Goal: Task Accomplishment & Management: Complete application form

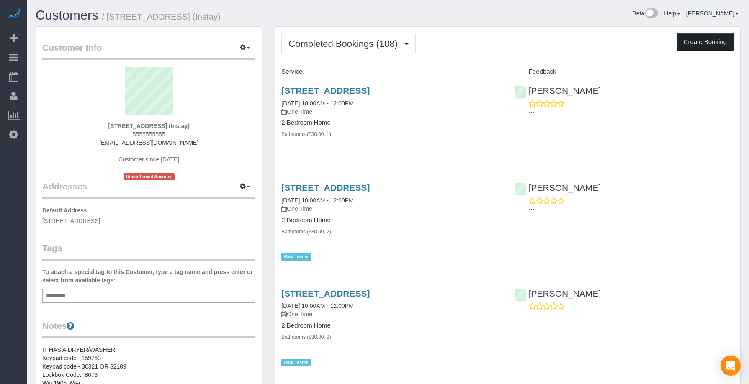
click at [694, 37] on button "Create Booking" at bounding box center [705, 42] width 57 height 18
select select "IA"
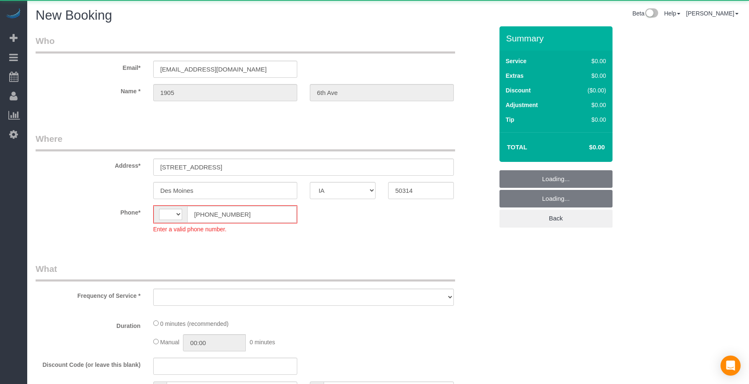
select select "string:[GEOGRAPHIC_DATA]"
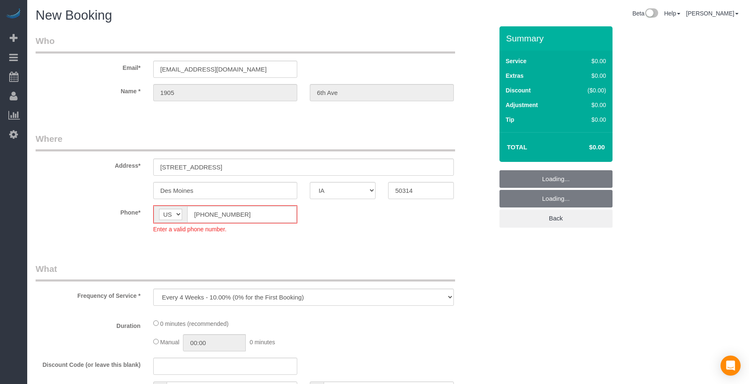
select select "object:2476"
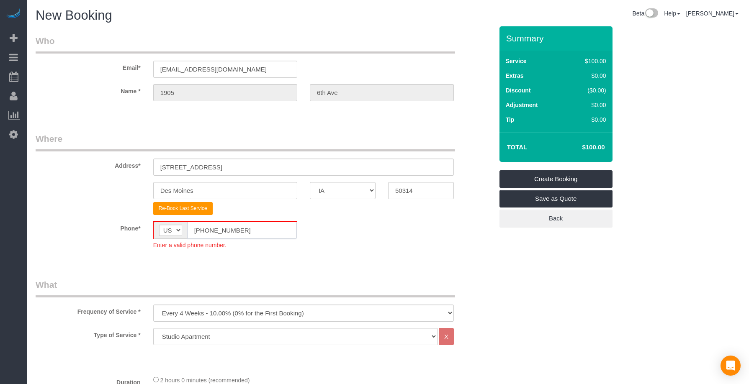
click at [167, 235] on div "AF AL DZ AD AO AI AQ AG AR AM AW AU AT AZ BS BH BD BB BY BE BZ BJ BM BT BO BA B…" at bounding box center [225, 231] width 144 height 18
paste input "15) 305-3231"
type input "[PHONE_NUMBER]"
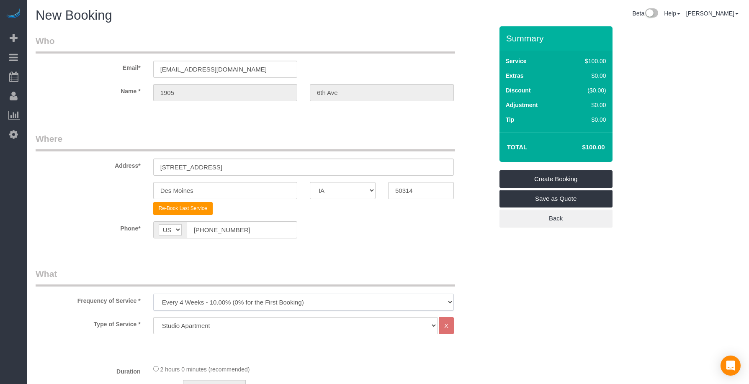
click at [208, 299] on select "Every 6 Weeks (0% for the First Booking) One Time Every 8 Weeks (0% for the Fir…" at bounding box center [303, 302] width 301 height 17
select select "object:2478"
click at [153, 294] on select "Every 6 Weeks (0% for the First Booking) One Time Every 8 Weeks (0% for the Fir…" at bounding box center [303, 302] width 301 height 17
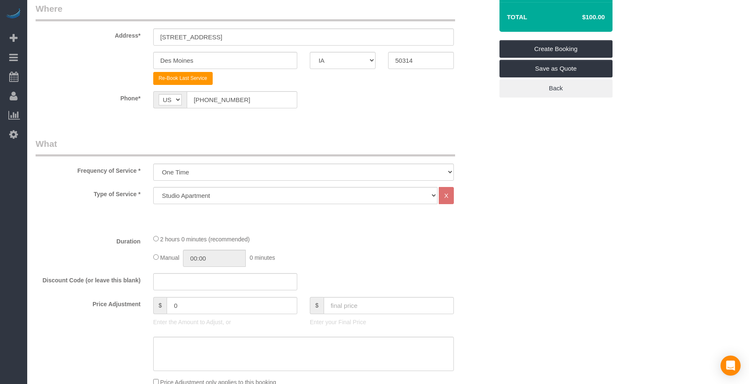
scroll to position [139, 0]
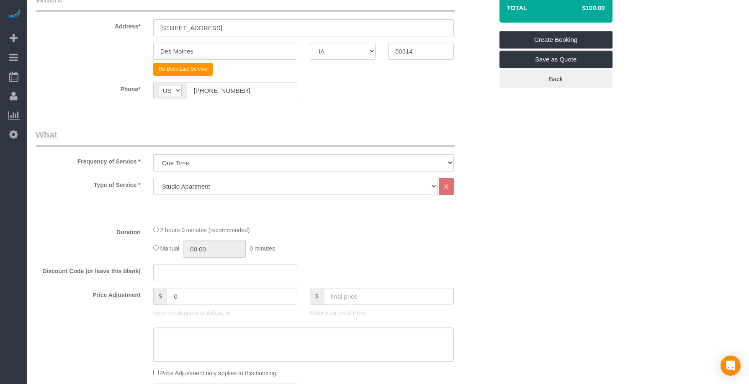
click at [194, 182] on select "Studio Apartment 1 Bedroom Home 2 Bedroom Home 3 Bedroom Home 4 Bedroom Home 5 …" at bounding box center [295, 186] width 284 height 17
select select "18"
click at [153, 178] on select "Studio Apartment 1 Bedroom Home 2 Bedroom Home 3 Bedroom Home 4 Bedroom Home 5 …" at bounding box center [295, 186] width 284 height 17
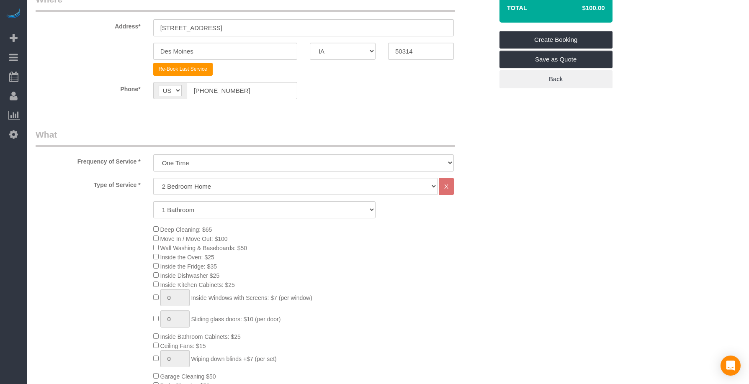
click at [336, 255] on div "Deep Cleaning: $65 Move In / Move Out: $100 Wall Washing & Baseboards: $50 Insi…" at bounding box center [323, 317] width 353 height 184
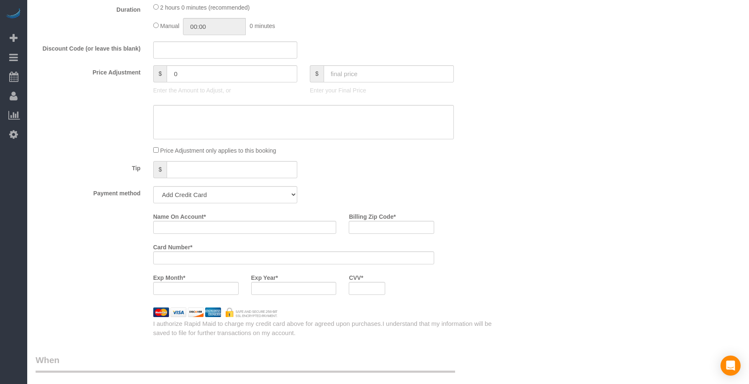
scroll to position [698, 0]
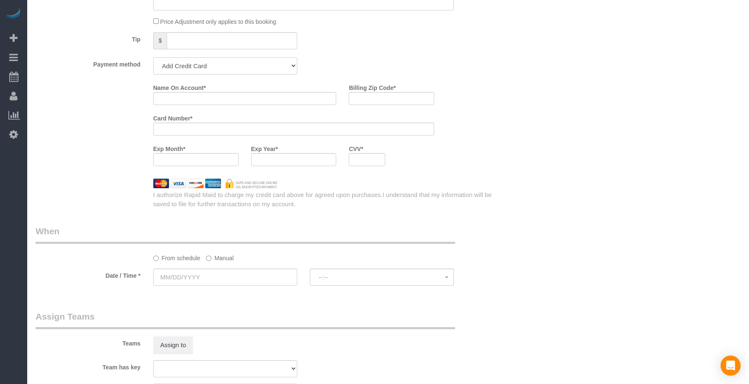
drag, startPoint x: 202, startPoint y: 66, endPoint x: 202, endPoint y: 71, distance: 5.4
click at [202, 65] on select "Add Credit Card Cash Check Paypal" at bounding box center [225, 65] width 144 height 17
select select "string:check"
click at [153, 57] on select "Add Credit Card Cash Check Paypal" at bounding box center [225, 65] width 144 height 17
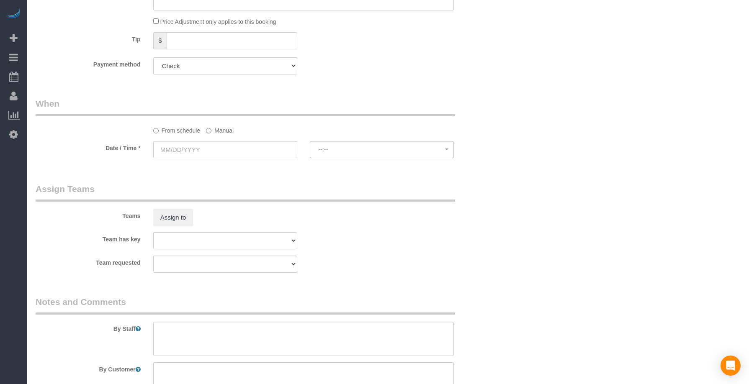
click at [197, 148] on input "text" at bounding box center [225, 149] width 144 height 17
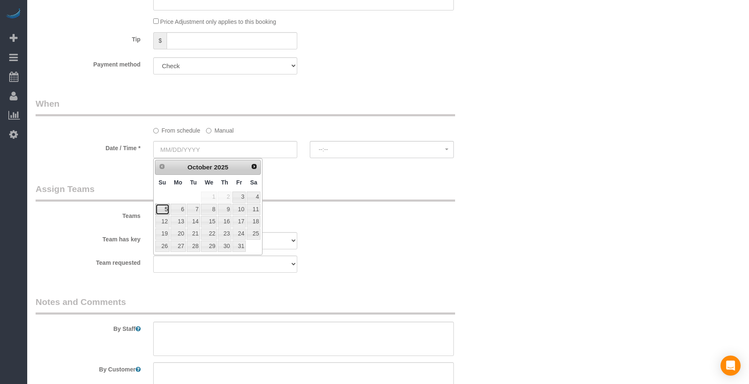
drag, startPoint x: 165, startPoint y: 209, endPoint x: 191, endPoint y: 210, distance: 26.0
click at [165, 209] on link "5" at bounding box center [162, 209] width 14 height 11
type input "[DATE]"
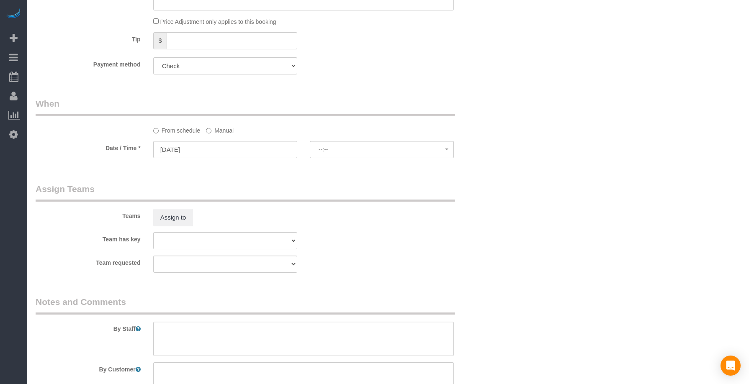
click at [298, 189] on legend "Assign Teams" at bounding box center [246, 192] width 420 height 19
click at [352, 158] on div at bounding box center [382, 158] width 144 height 3
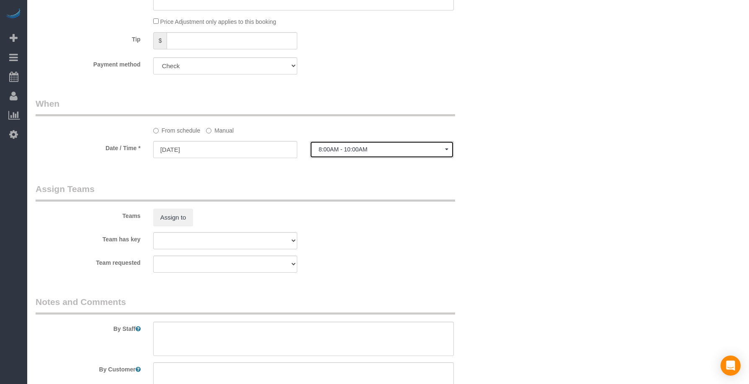
click at [345, 147] on span "8:00AM - 10:00AM" at bounding box center [382, 149] width 126 height 7
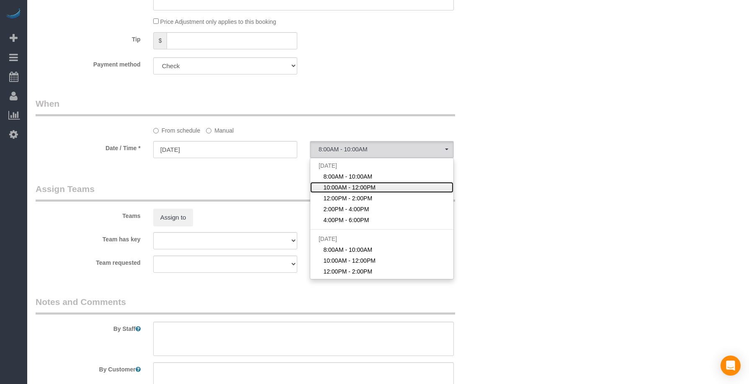
drag, startPoint x: 338, startPoint y: 187, endPoint x: 353, endPoint y: 188, distance: 15.1
click at [337, 187] on span "10:00AM - 12:00PM" at bounding box center [349, 187] width 52 height 8
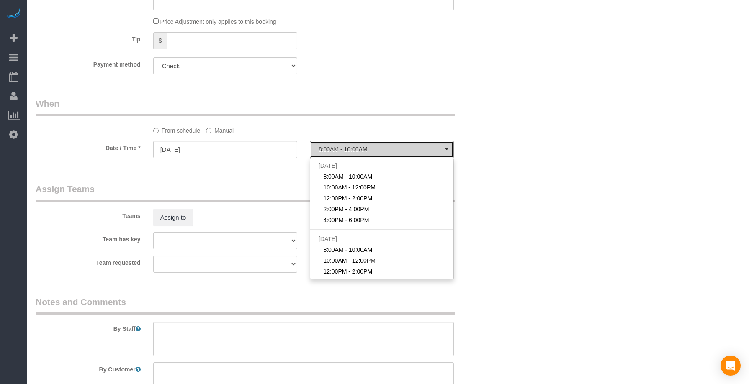
select select "spot2"
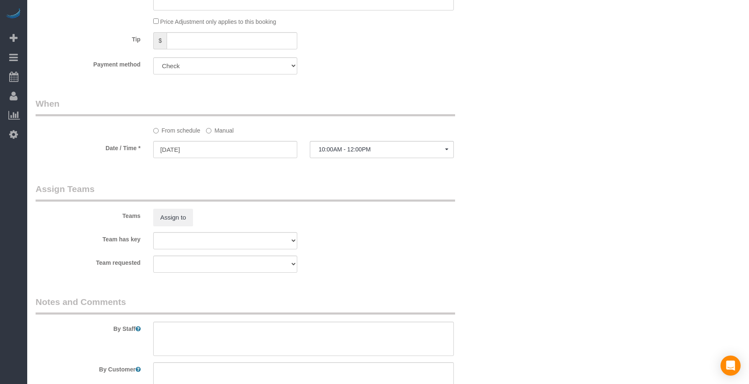
click at [404, 191] on legend "Assign Teams" at bounding box center [246, 192] width 420 height 19
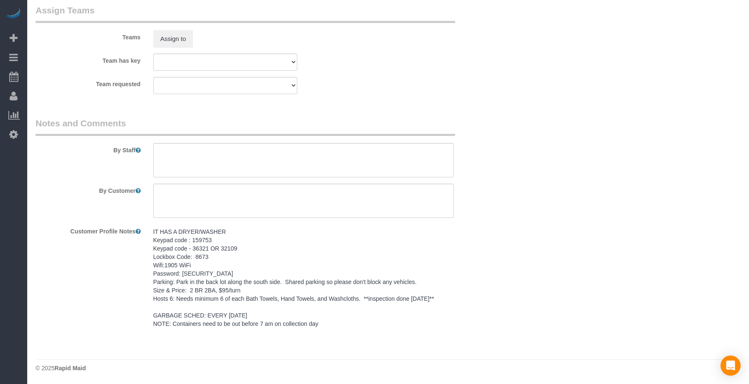
scroll to position [877, 0]
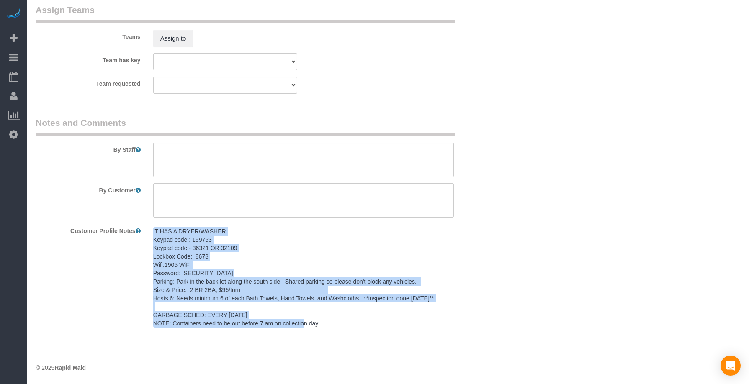
drag, startPoint x: 328, startPoint y: 325, endPoint x: 153, endPoint y: 233, distance: 197.6
click at [153, 233] on pre "IT HAS A DRYER/WASHER Keypad code : 159753 Keypad code - 36321 OR 32109 Lockbox…" at bounding box center [303, 277] width 301 height 101
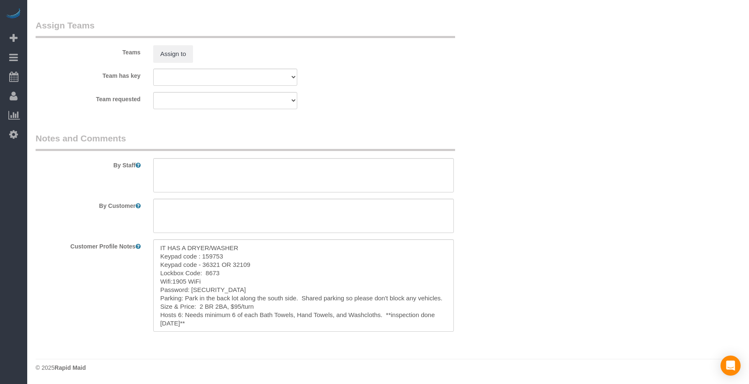
scroll to position [862, 0]
copy pre "IT HAS A DRYER/WASHER Keypad code : 159753 Keypad code - 36321 OR 32109 Lockbox…"
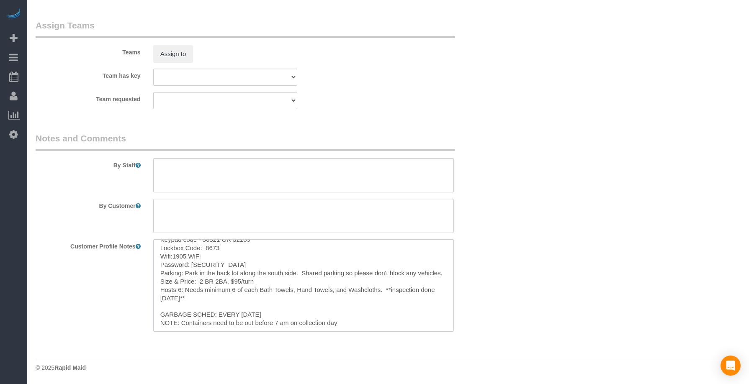
scroll to position [34, 0]
drag, startPoint x: 155, startPoint y: 245, endPoint x: 348, endPoint y: 344, distance: 216.3
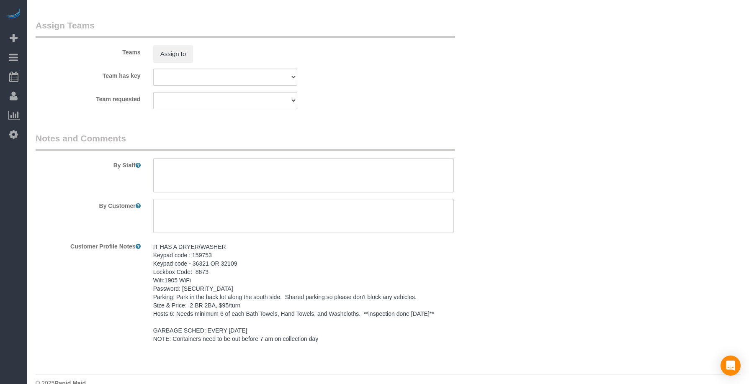
click at [220, 183] on textarea at bounding box center [303, 175] width 301 height 34
paste textarea "IT HAS A DRYER/WASHER Keypad code : 159753 Keypad code - 36321 OR 32109 Lockbox…"
type textarea "IT HAS A DRYER/WASHER Keypad code : 159753 Keypad code - 36321 OR 32109 Lockbox…"
click at [206, 203] on textarea at bounding box center [303, 216] width 301 height 34
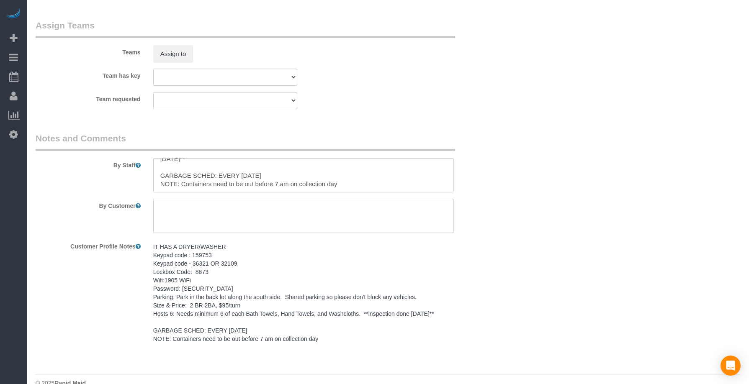
paste textarea "SAME DAY TURNOVER"
type textarea "SAME DAY TURNOVER"
click at [314, 141] on legend "Notes and Comments" at bounding box center [246, 141] width 420 height 19
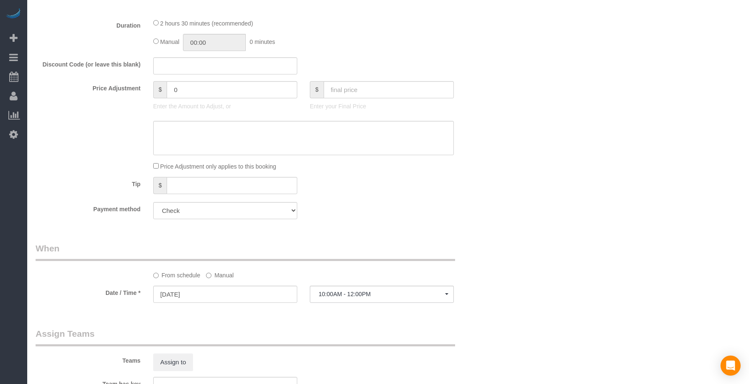
scroll to position [558, 0]
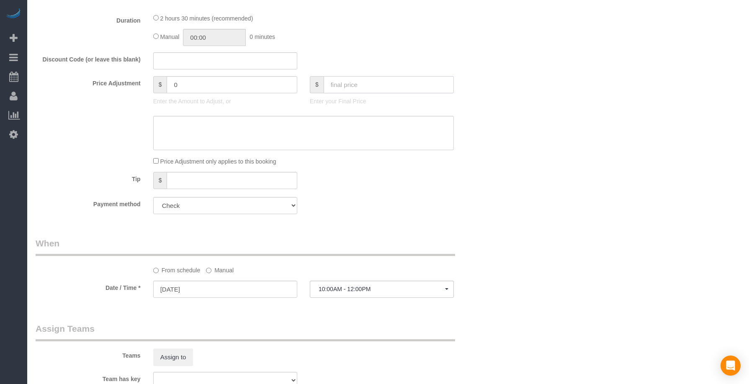
click at [341, 88] on input "text" at bounding box center [389, 84] width 130 height 17
type input "95"
click at [420, 203] on div "Payment method Add Credit Card Cash Check Paypal" at bounding box center [264, 205] width 470 height 17
type input "-64"
click at [543, 178] on div "Who Email* [EMAIL_ADDRESS][DOMAIN_NAME] Name * 1905 [GEOGRAPHIC_DATA] Where Add…" at bounding box center [388, 71] width 705 height 1207
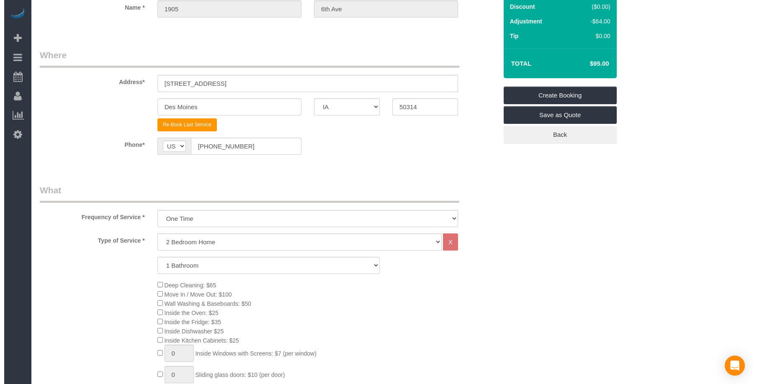
scroll to position [0, 0]
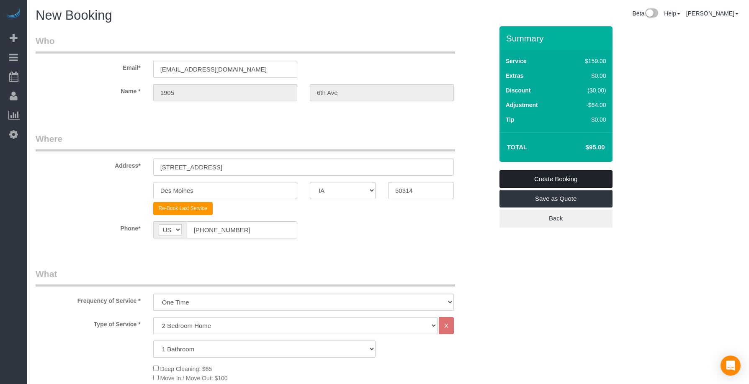
click at [565, 178] on link "Create Booking" at bounding box center [556, 179] width 113 height 18
